Goal: Task Accomplishment & Management: Complete application form

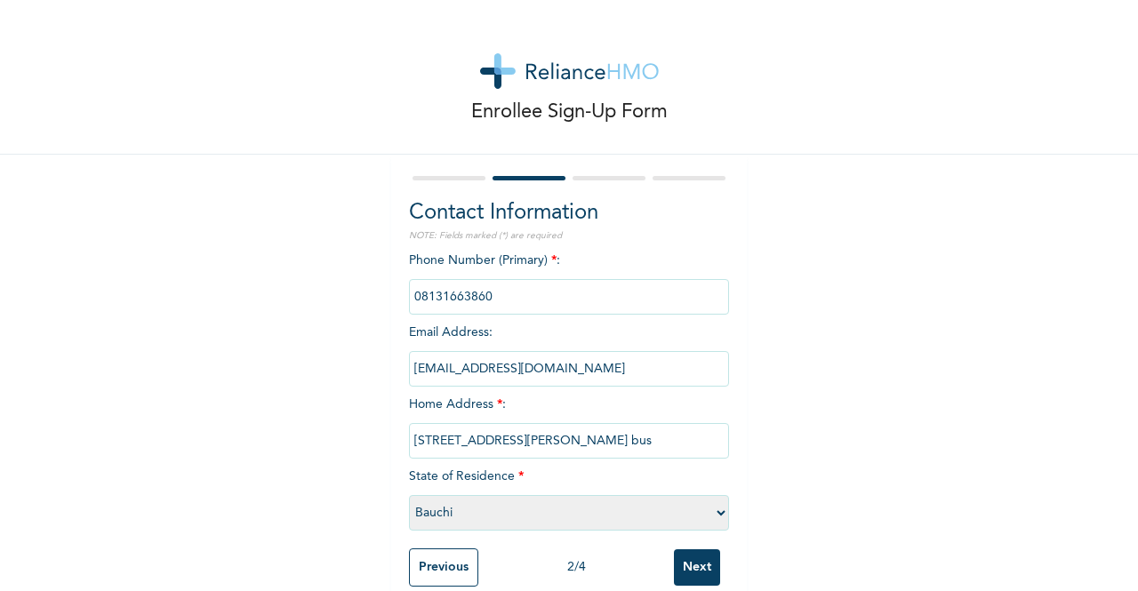
select select "5"
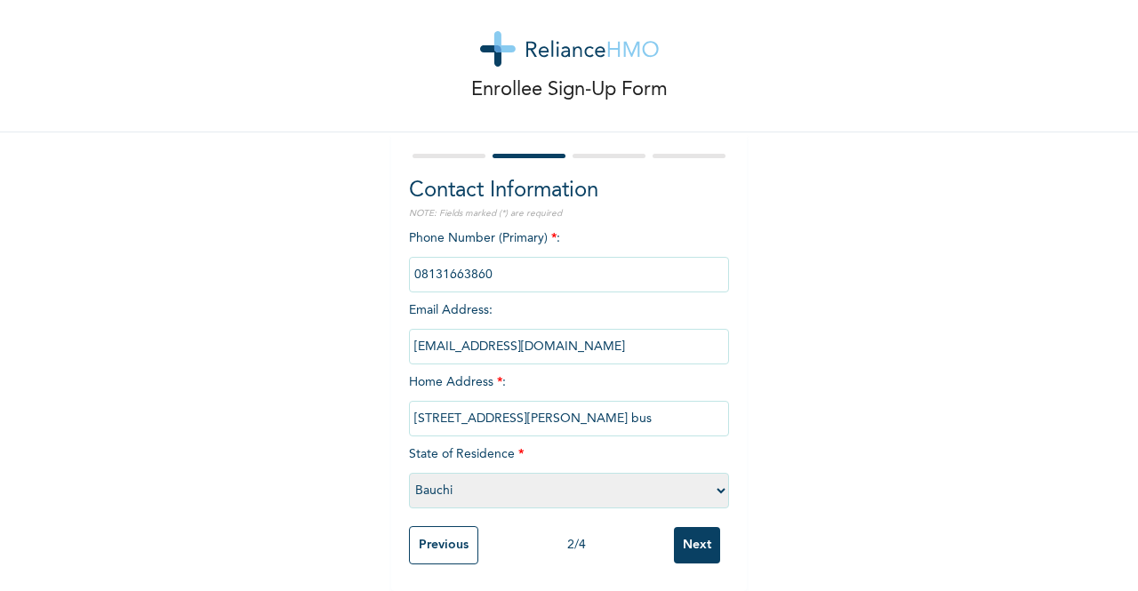
click at [625, 408] on input "[STREET_ADDRESS][PERSON_NAME] bus" at bounding box center [569, 419] width 320 height 36
type input "[STREET_ADDRESS][PERSON_NAME] busstop along [GEOGRAPHIC_DATA], [GEOGRAPHIC_DATA…"
click at [461, 478] on select "Please select a State [PERSON_NAME] (FCT) [PERSON_NAME] Ibom [GEOGRAPHIC_DATA] …" at bounding box center [569, 491] width 320 height 36
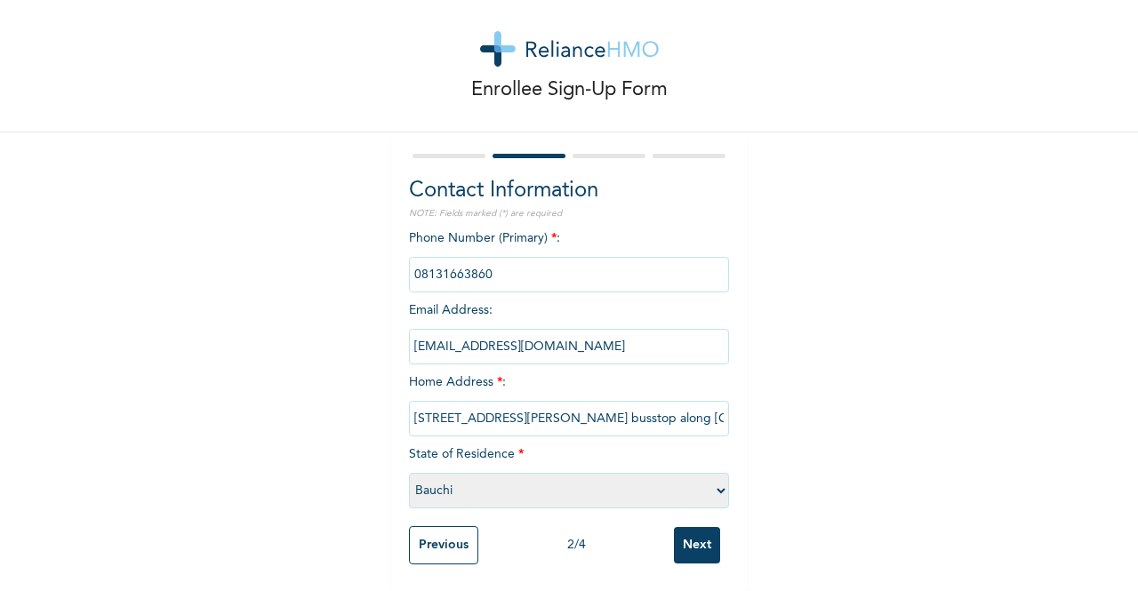
select select "25"
click at [409, 473] on select "Please select a State [PERSON_NAME] (FCT) [PERSON_NAME] Ibom [GEOGRAPHIC_DATA] …" at bounding box center [569, 491] width 320 height 36
click at [696, 533] on input "Next" at bounding box center [697, 545] width 46 height 36
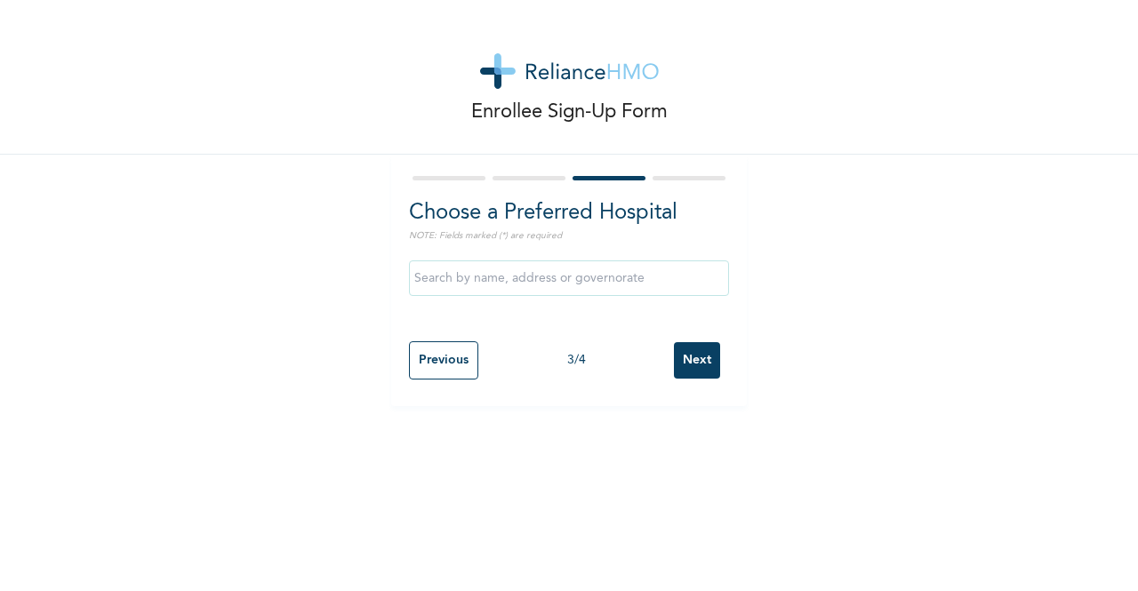
click at [583, 280] on input "text" at bounding box center [569, 279] width 320 height 36
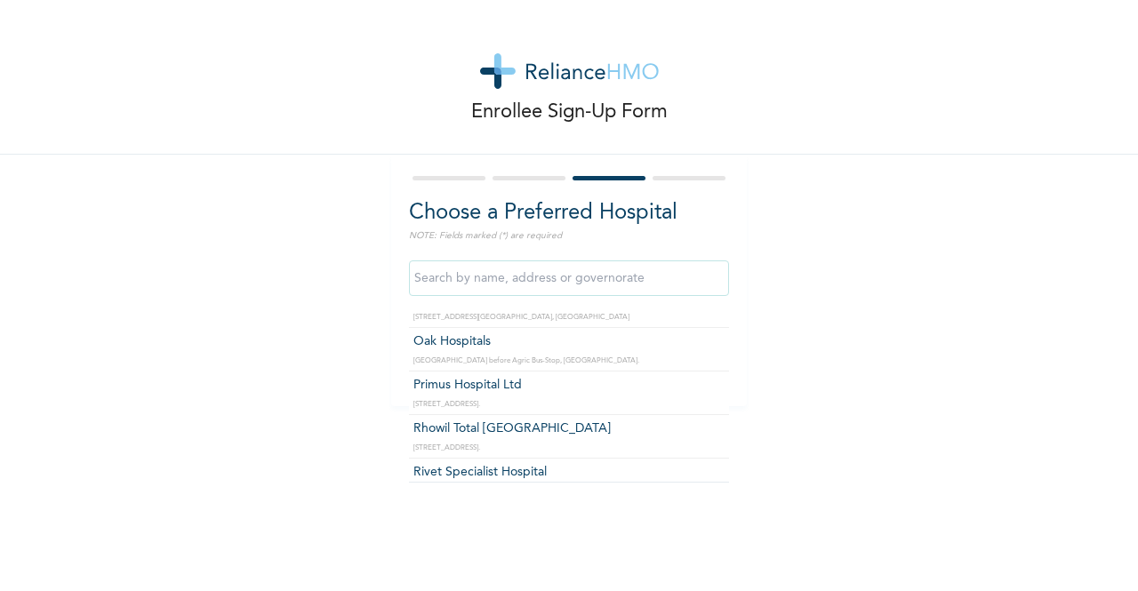
scroll to position [1499, 0]
click at [628, 273] on input "text" at bounding box center [569, 279] width 320 height 36
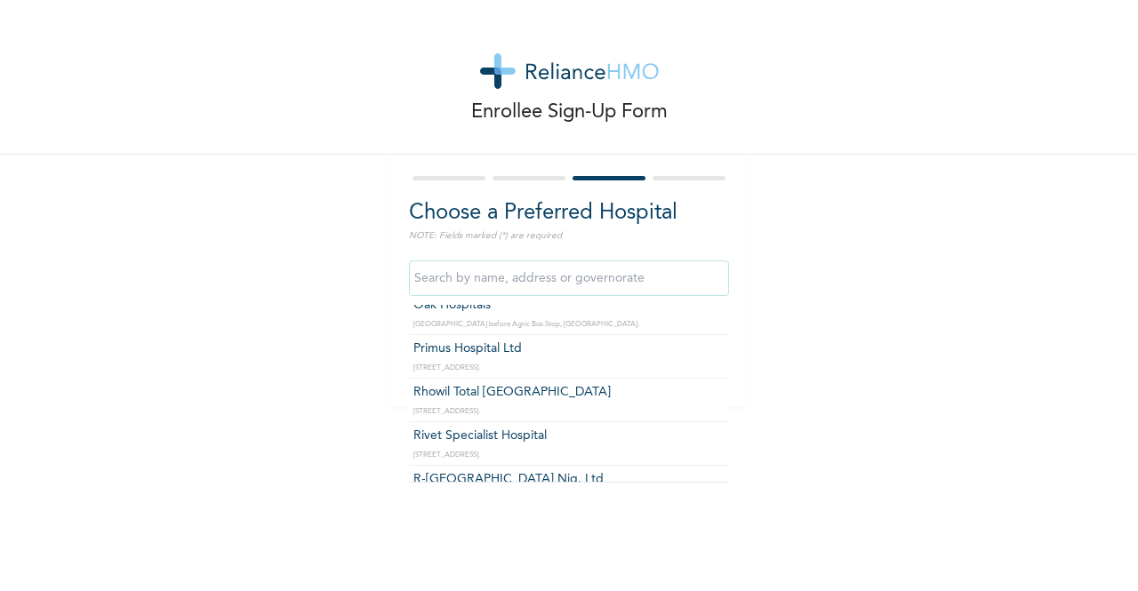
scroll to position [1570, 0]
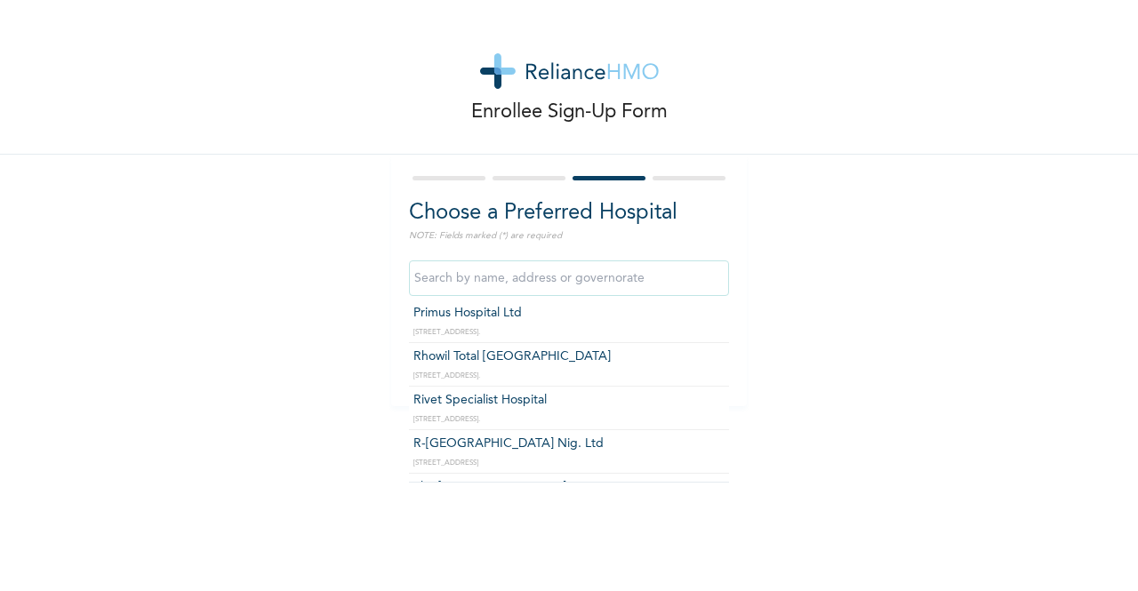
type input "R-[GEOGRAPHIC_DATA] Nig. Ltd"
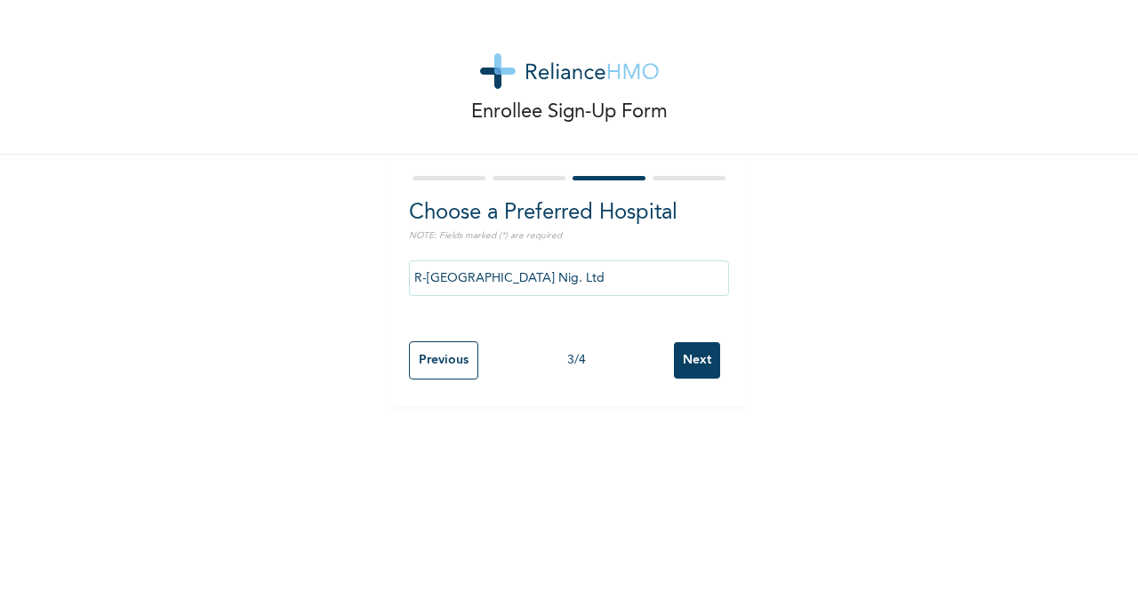
click at [454, 382] on div "Previous 3 / 4 Next" at bounding box center [569, 361] width 320 height 56
click at [452, 366] on input "Previous" at bounding box center [443, 361] width 69 height 38
select select "25"
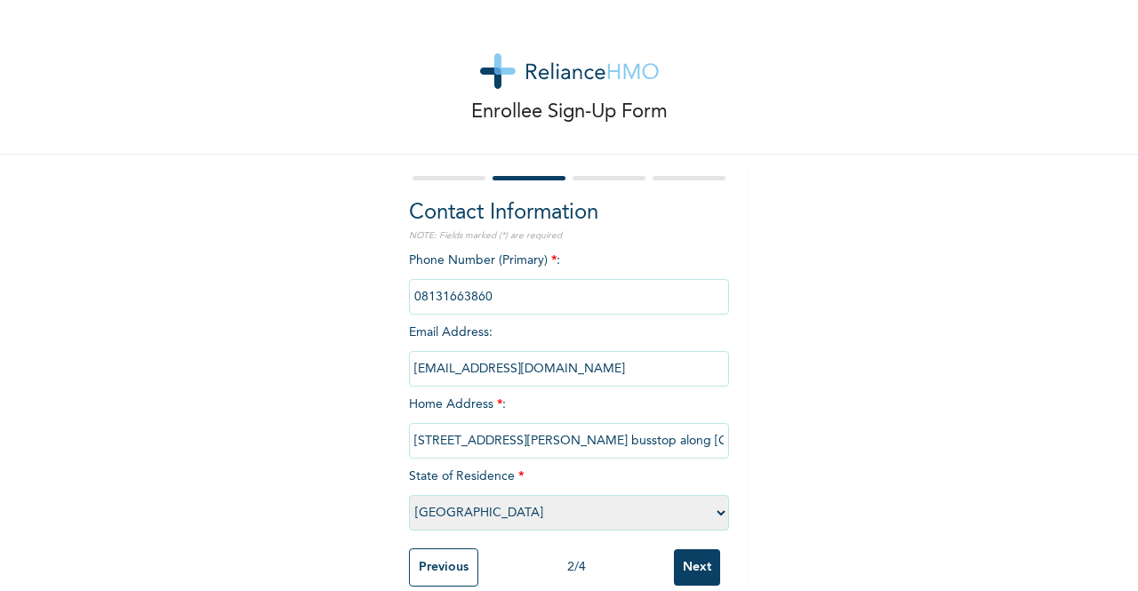
scroll to position [37, 0]
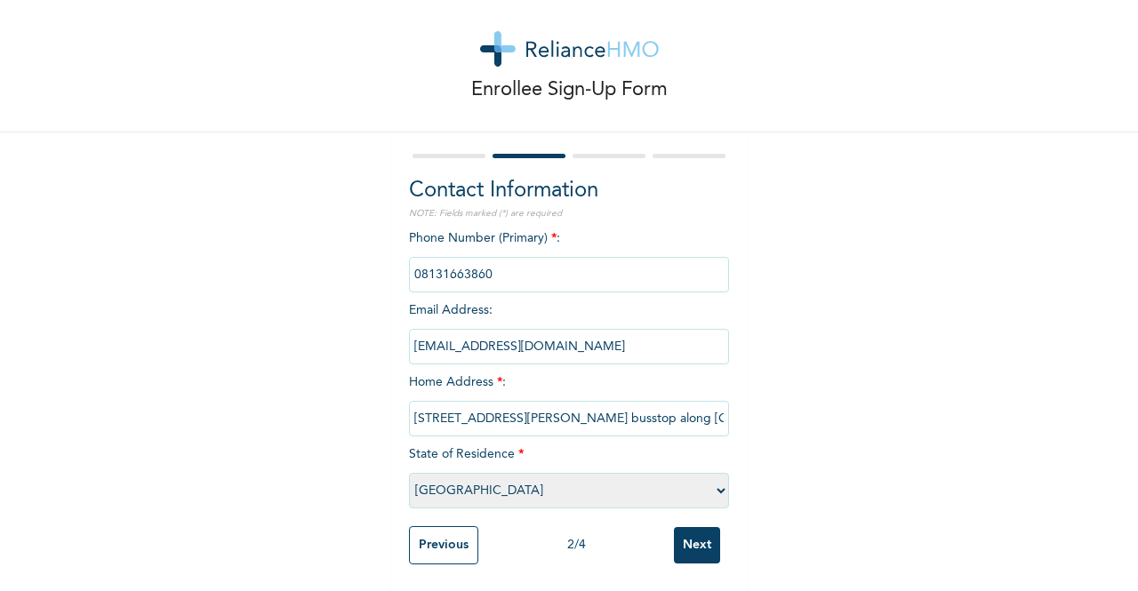
click at [678, 527] on input "Next" at bounding box center [697, 545] width 46 height 36
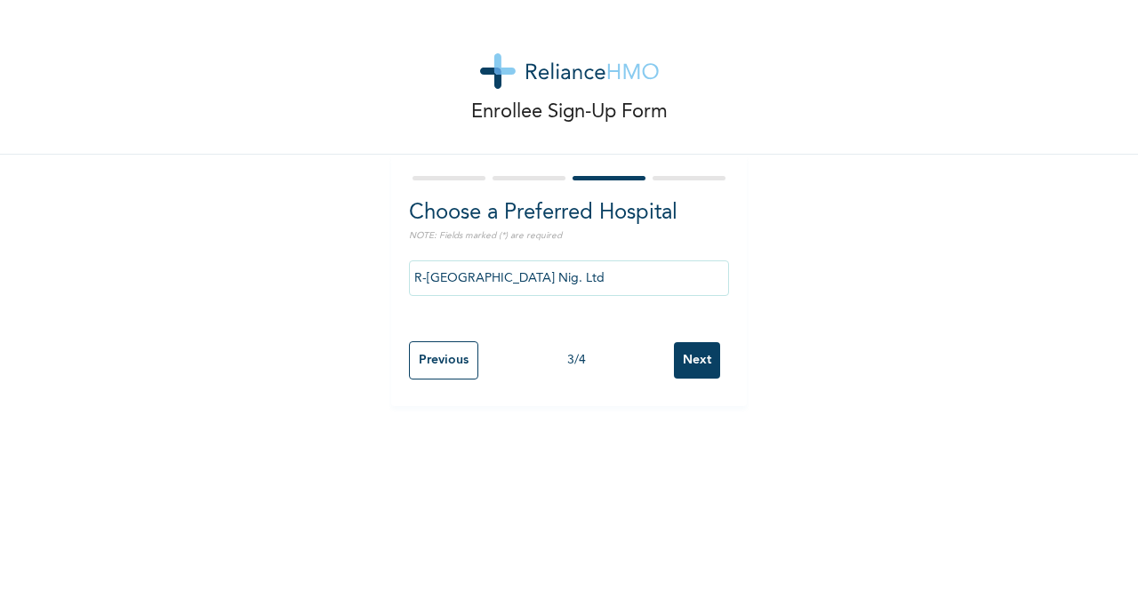
scroll to position [0, 0]
click at [606, 273] on input "R-[GEOGRAPHIC_DATA] Nig. Ltd" at bounding box center [569, 279] width 320 height 36
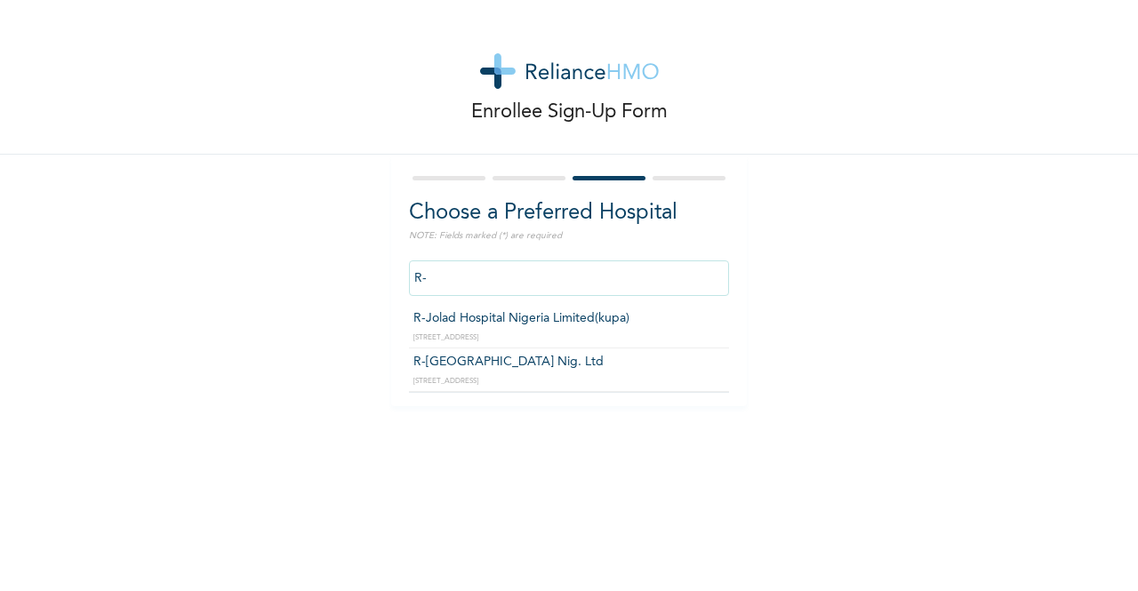
type input "R"
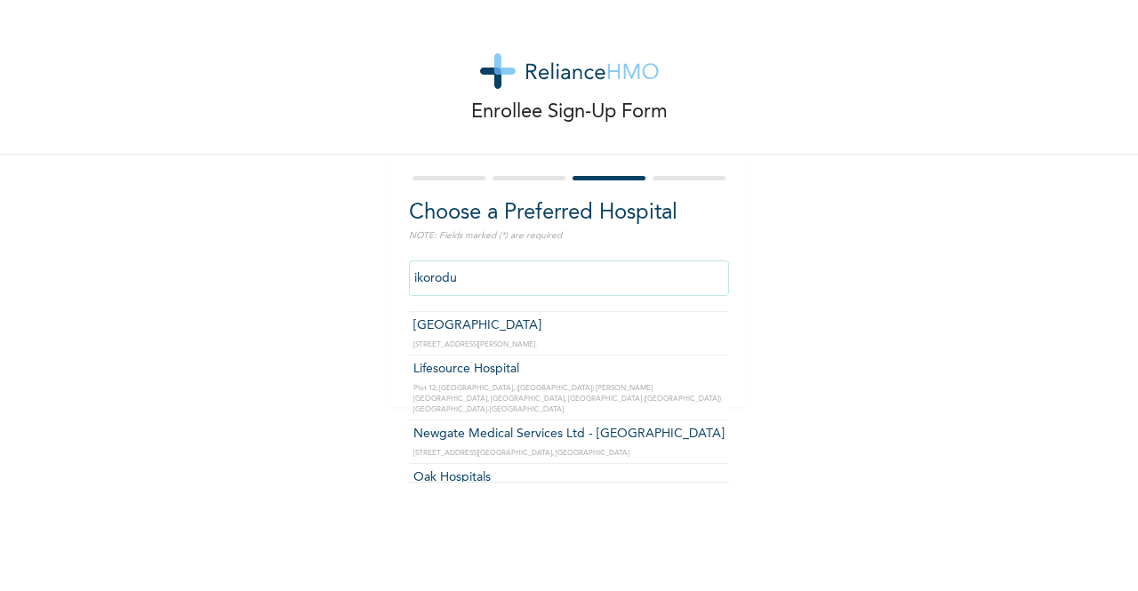
scroll to position [55, 0]
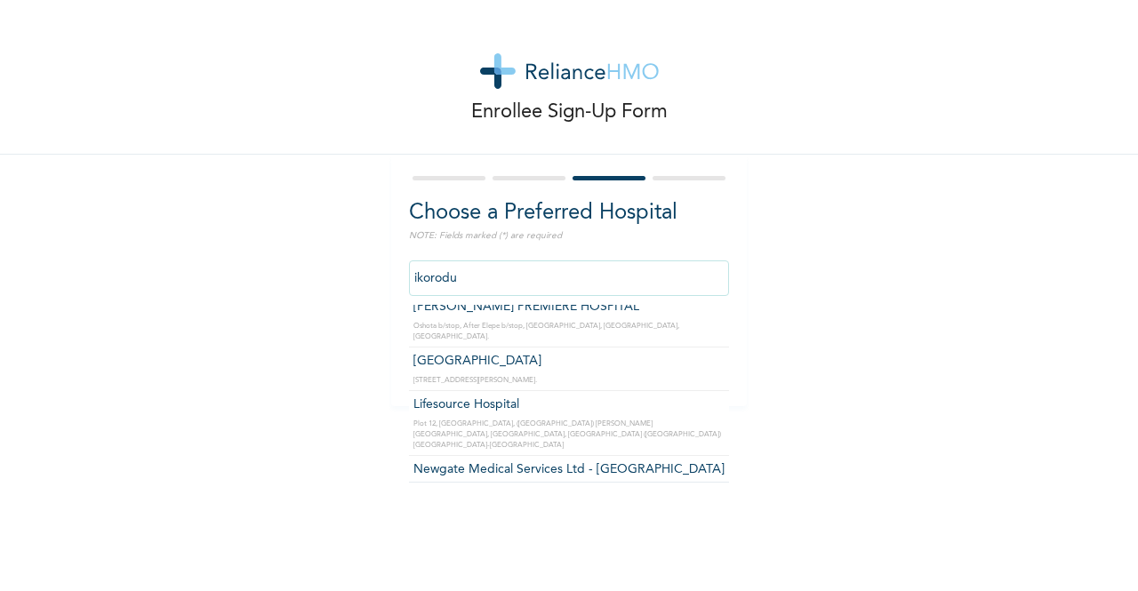
type input "ikorodu"
